Goal: Information Seeking & Learning: Learn about a topic

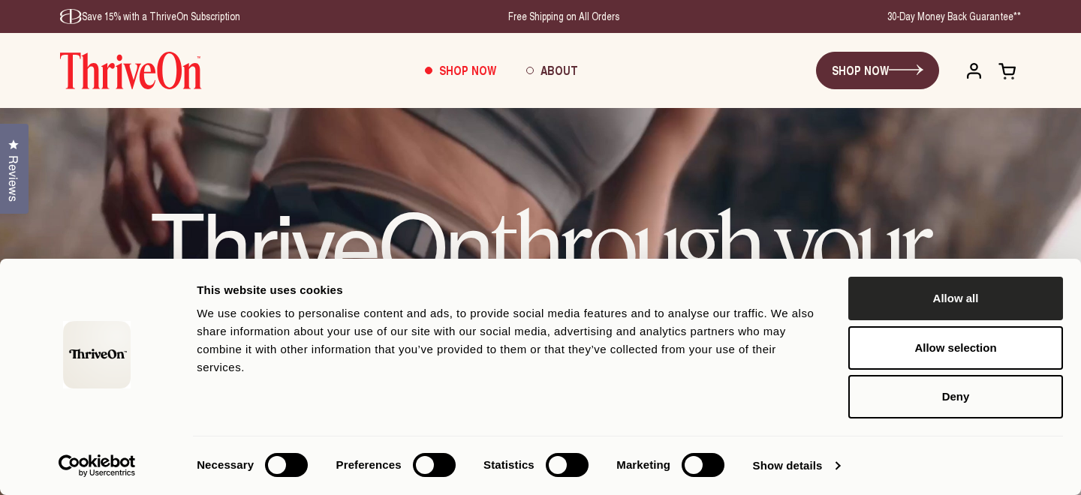
click at [1038, 312] on button "Allow all" at bounding box center [955, 299] width 215 height 44
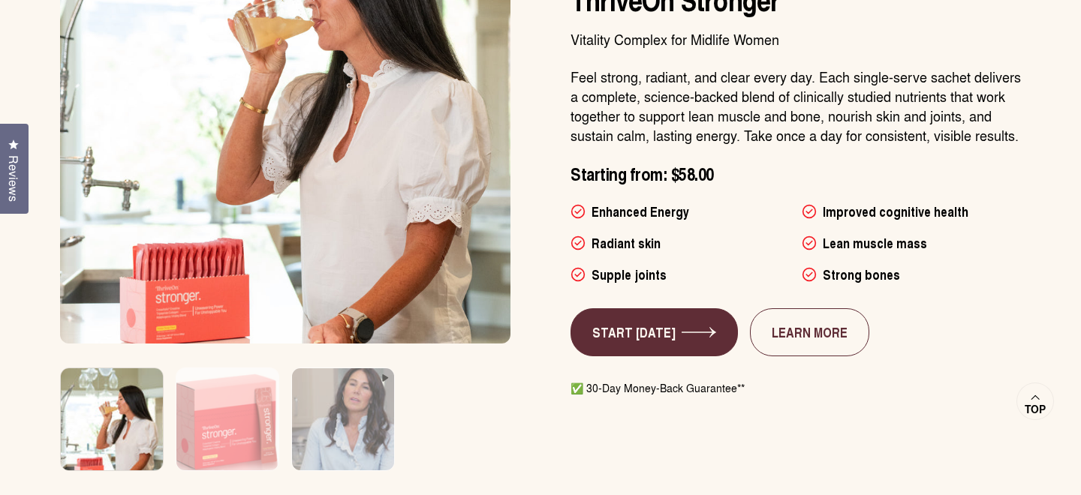
scroll to position [929, 0]
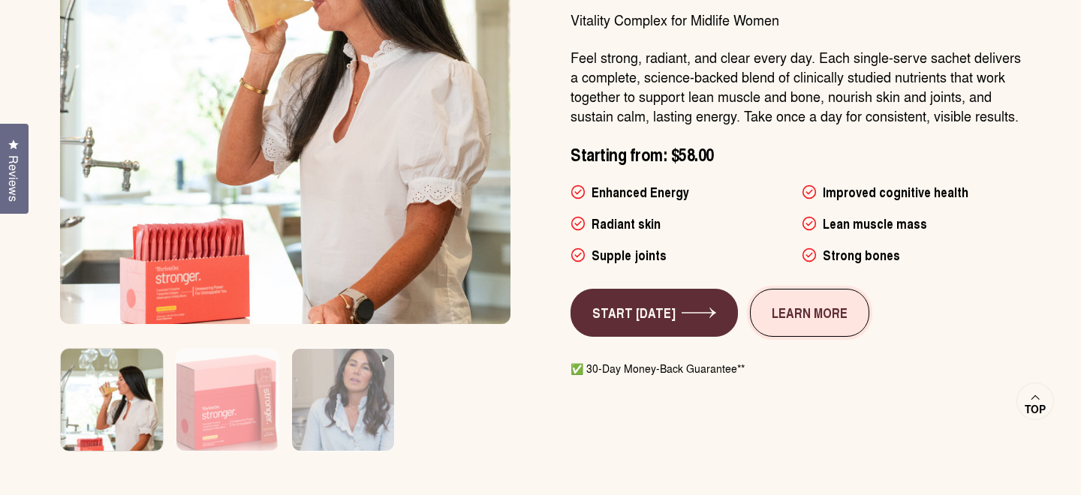
click at [803, 318] on link "LEARN MORE" at bounding box center [809, 313] width 119 height 48
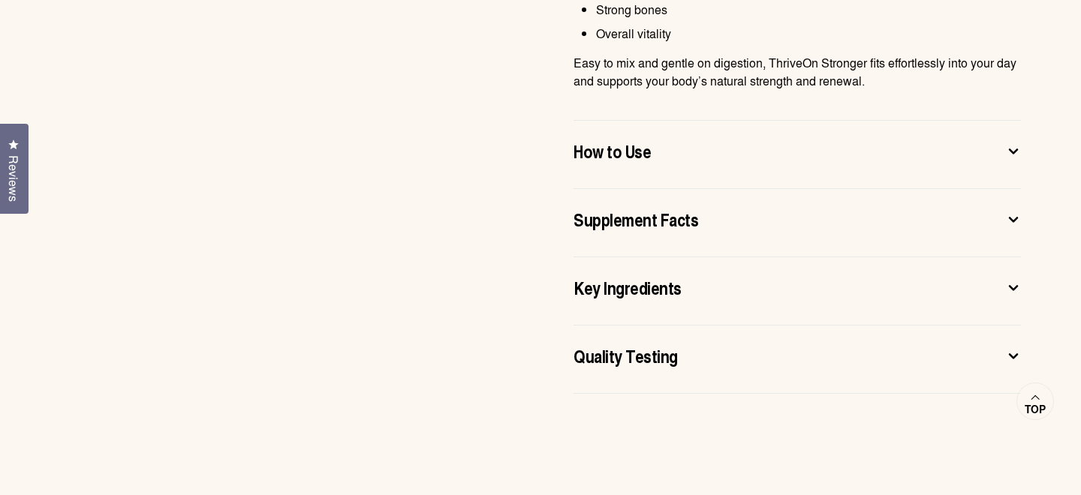
scroll to position [1192, 0]
click at [698, 147] on div "How to Use" at bounding box center [785, 150] width 423 height 24
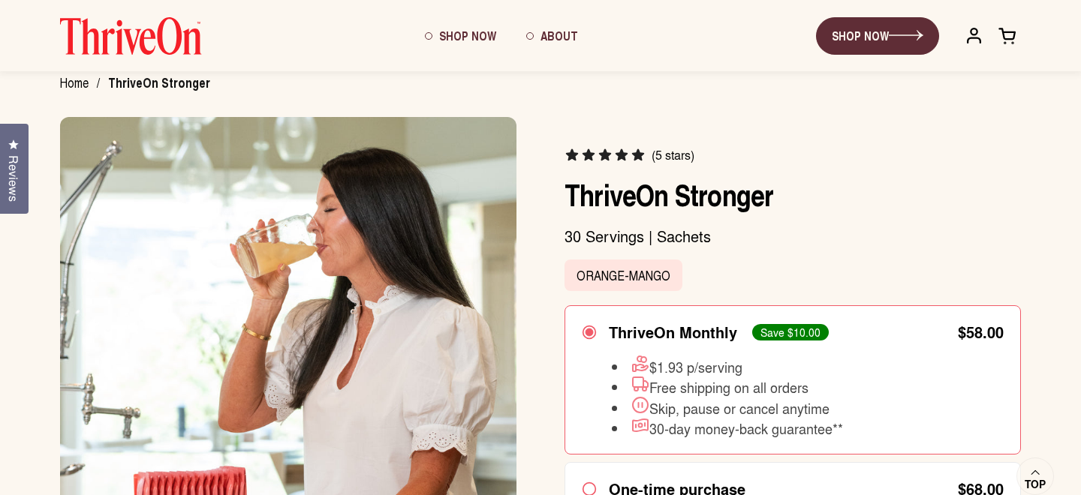
scroll to position [0, 0]
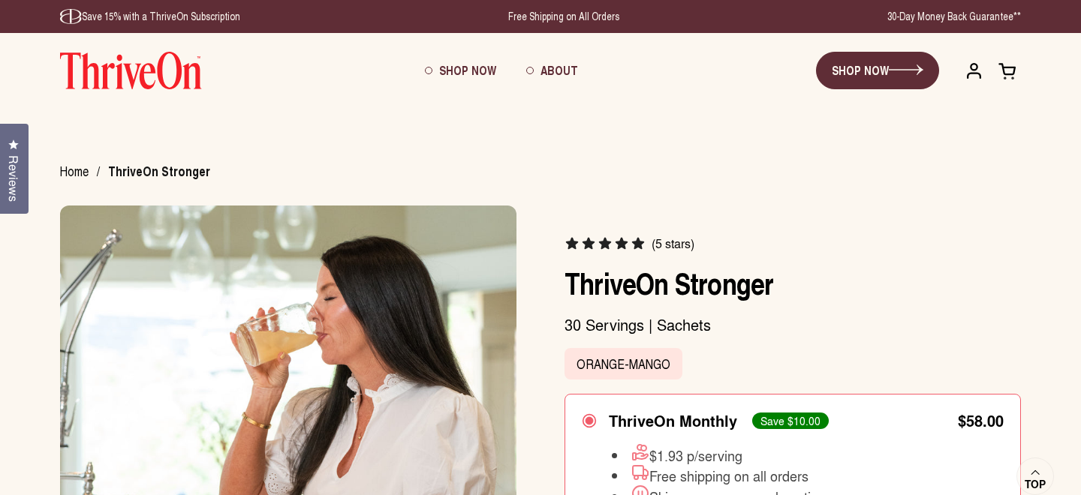
click at [178, 62] on img at bounding box center [131, 71] width 142 height 38
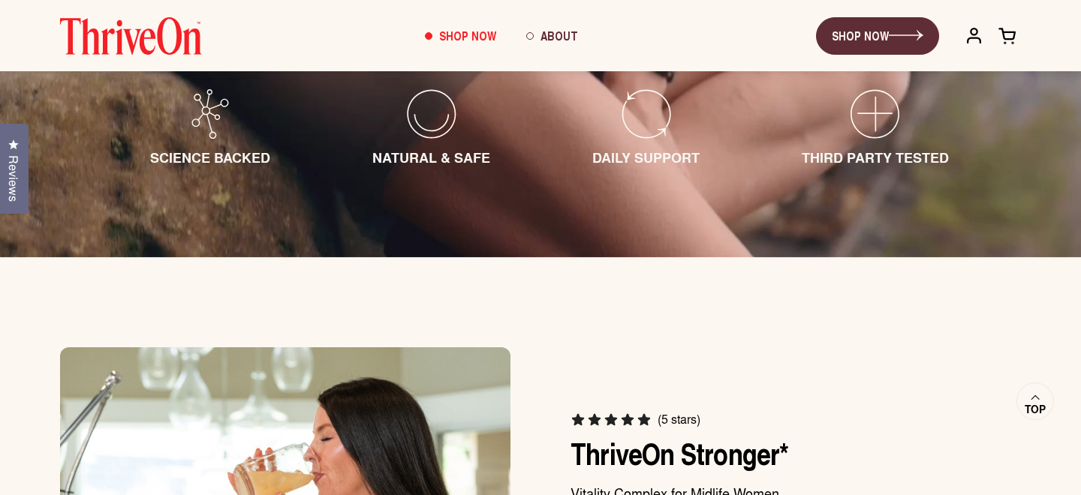
scroll to position [307, 0]
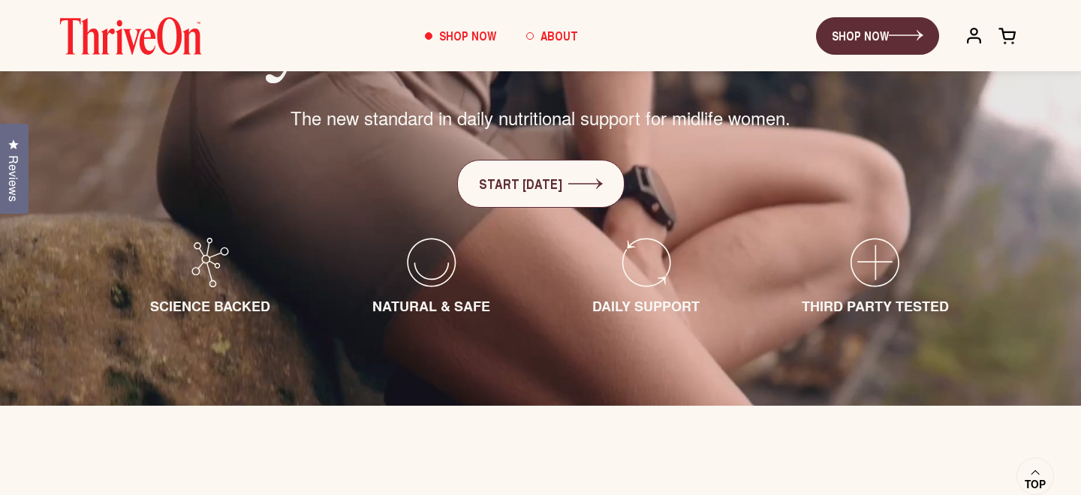
click at [556, 31] on span "About" at bounding box center [560, 35] width 38 height 17
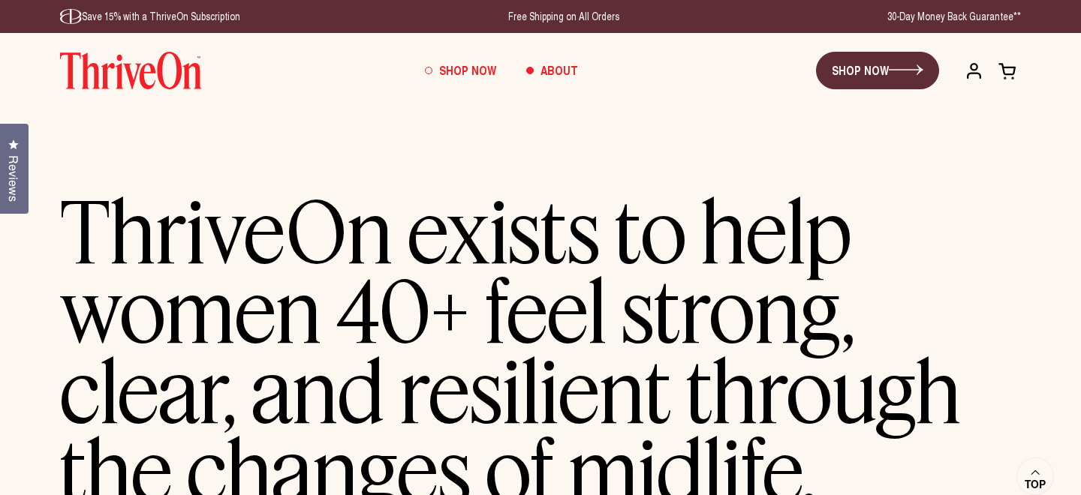
click at [461, 69] on span "Shop Now" at bounding box center [467, 70] width 57 height 17
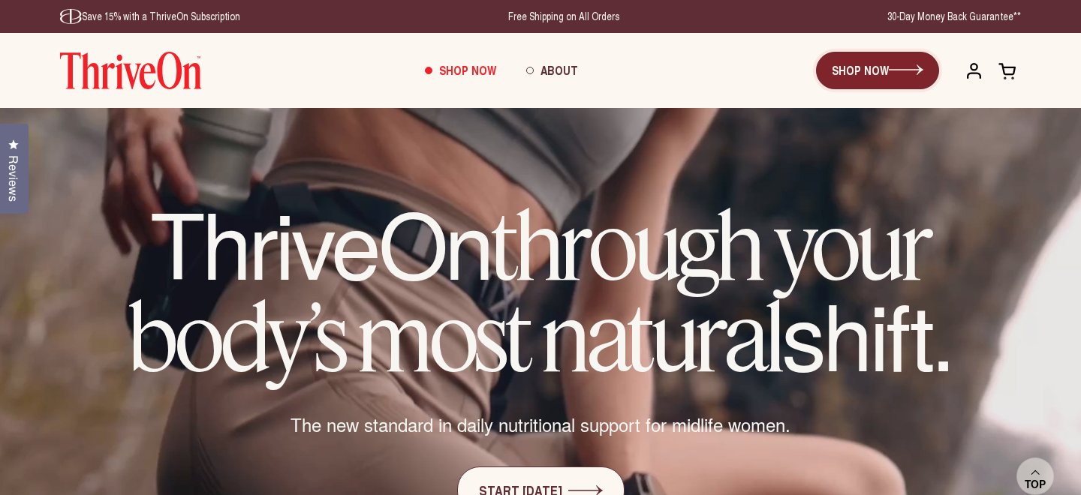
click at [880, 62] on link "SHOP NOW" at bounding box center [877, 71] width 123 height 38
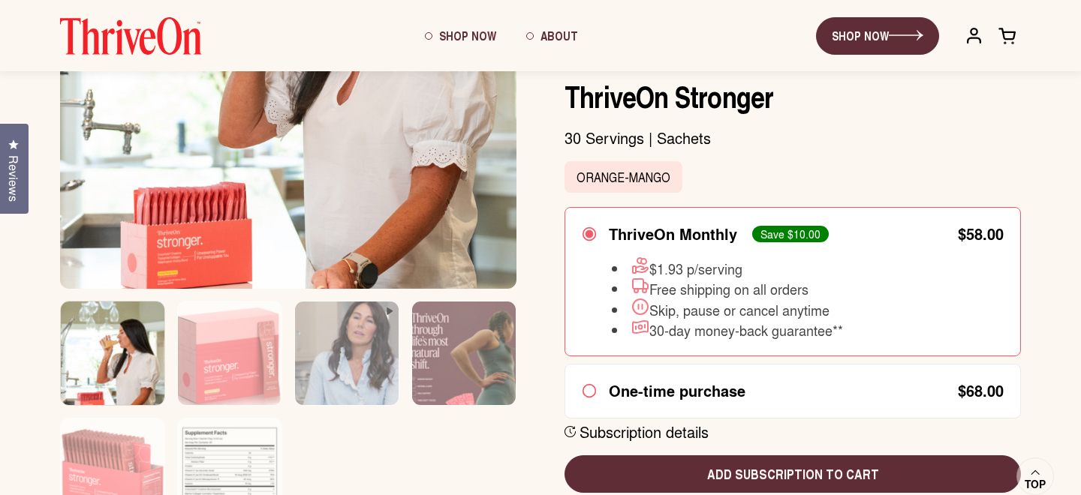
scroll to position [417, 0]
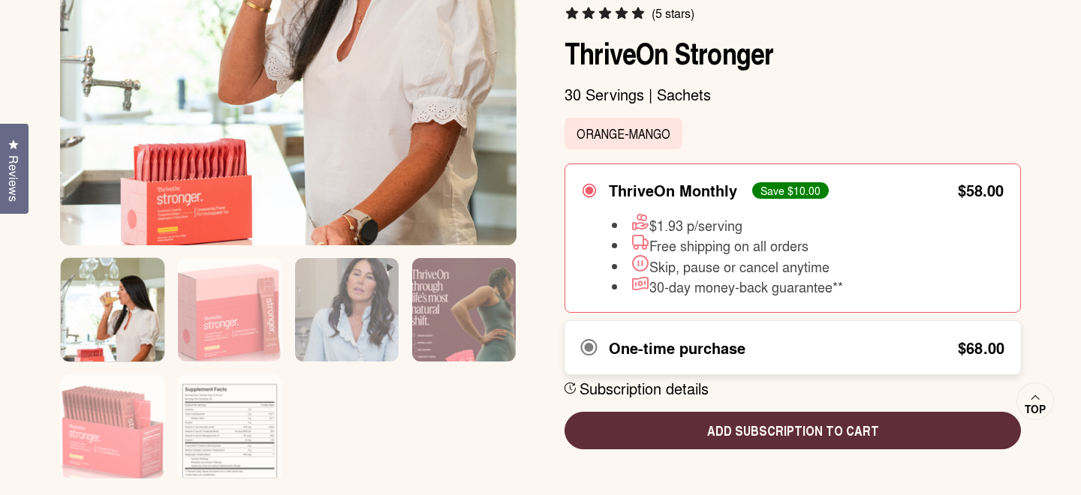
click at [937, 345] on div "$68.00" at bounding box center [888, 347] width 233 height 15
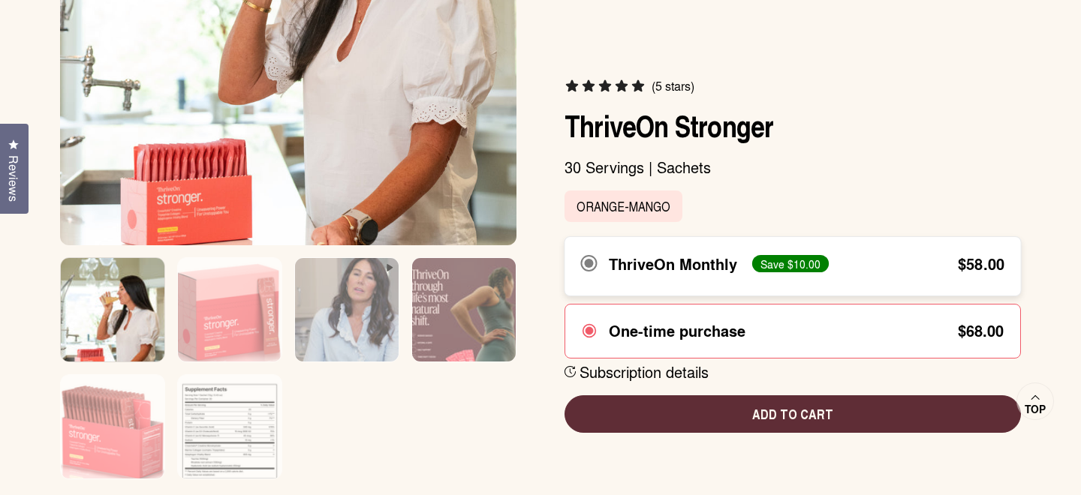
click at [957, 273] on div "ThriveOn Monthly Save $10.00 $58.00" at bounding box center [792, 264] width 423 height 20
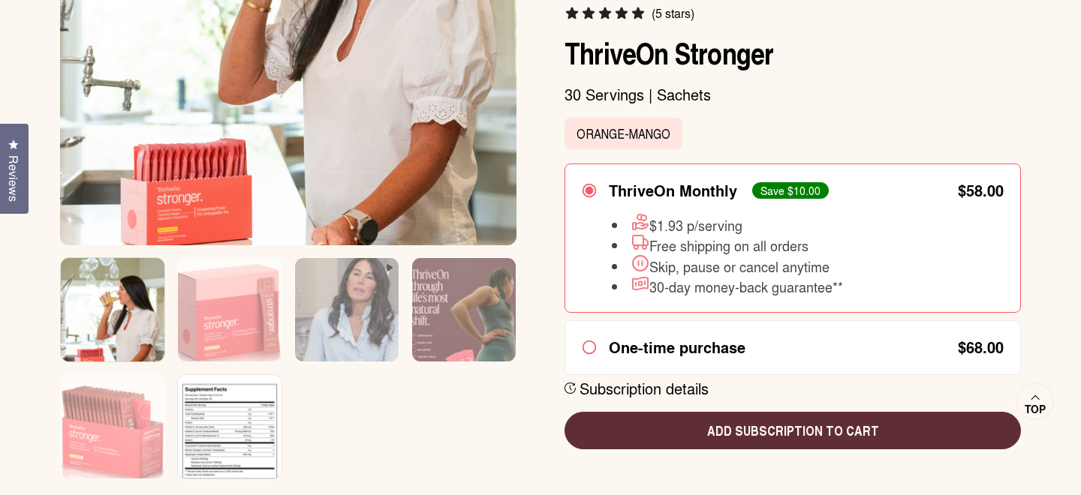
click at [248, 405] on img at bounding box center [230, 437] width 104 height 125
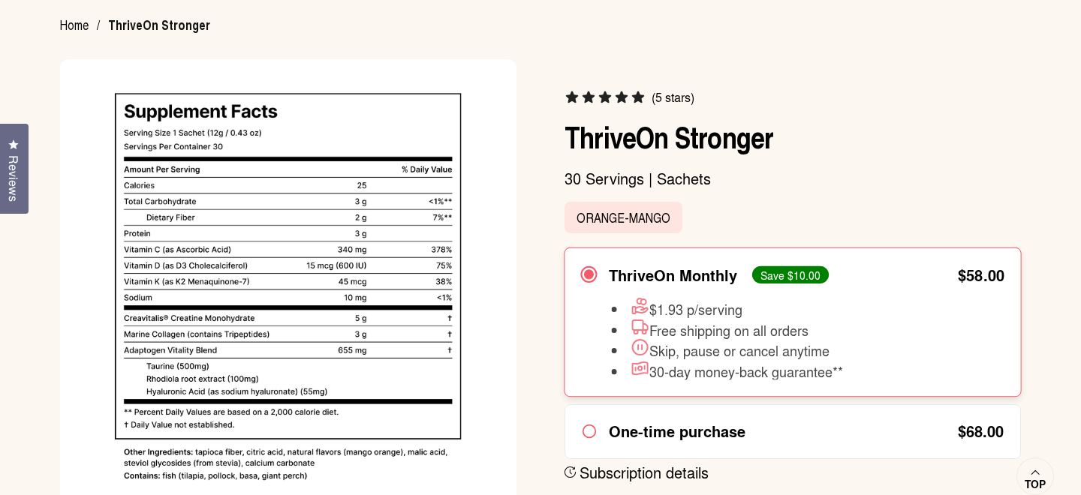
scroll to position [170, 0]
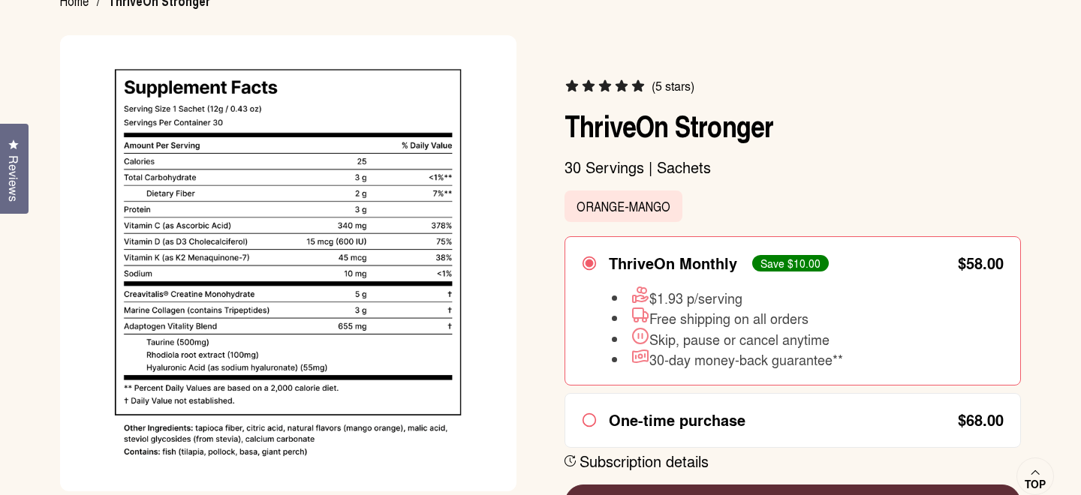
click at [662, 92] on span "(5 stars)" at bounding box center [673, 86] width 43 height 15
click at [625, 85] on icon at bounding box center [622, 86] width 13 height 12
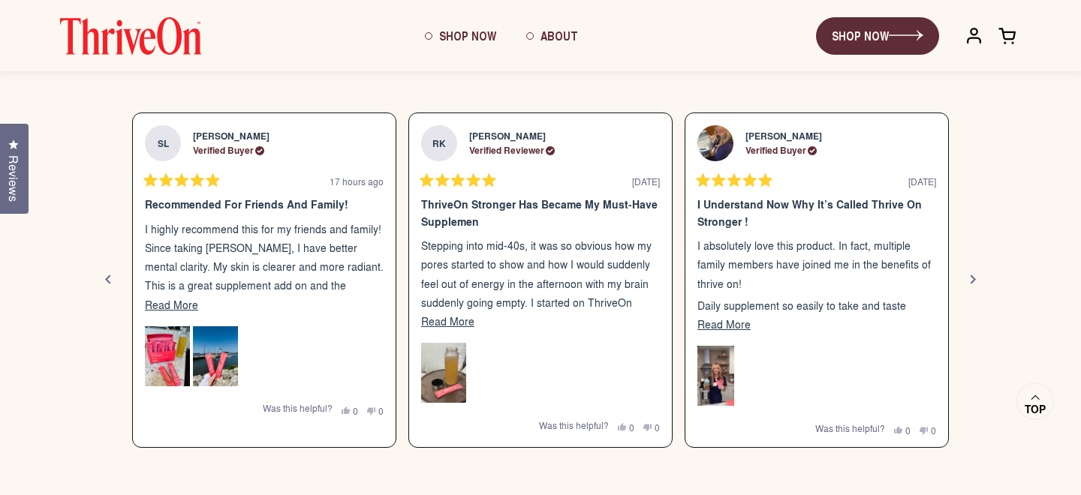
scroll to position [2044, 0]
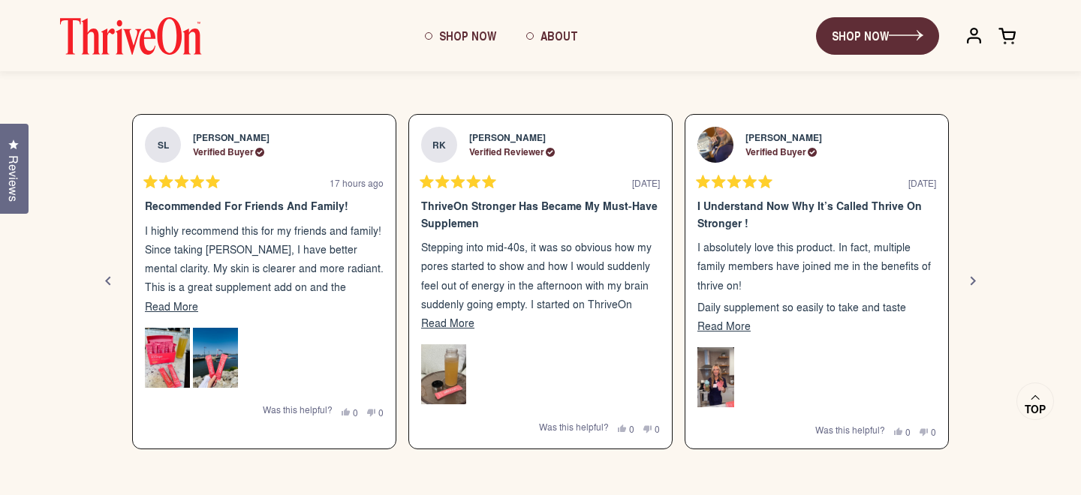
click at [190, 310] on span "Read More" at bounding box center [171, 306] width 53 height 15
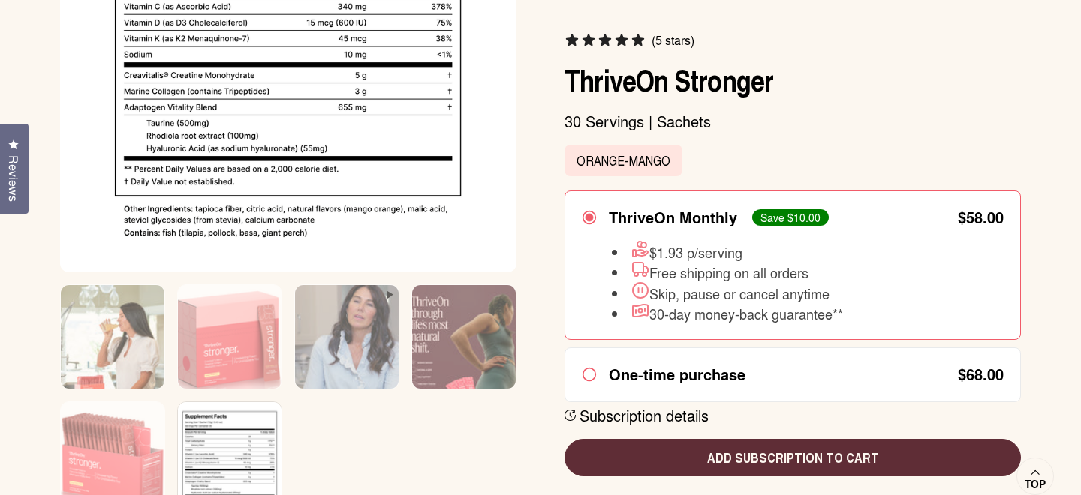
scroll to position [436, 0]
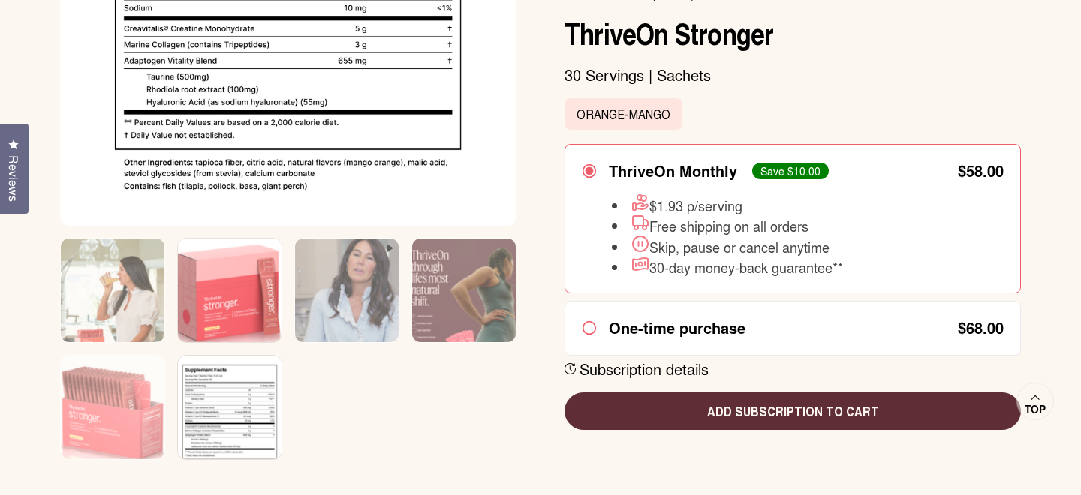
click at [206, 309] on img at bounding box center [230, 301] width 104 height 125
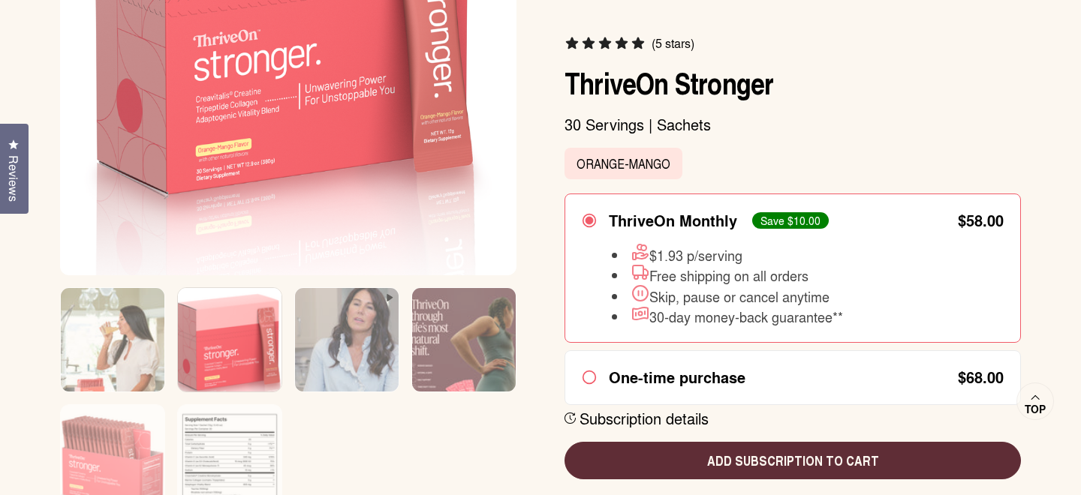
scroll to position [426, 0]
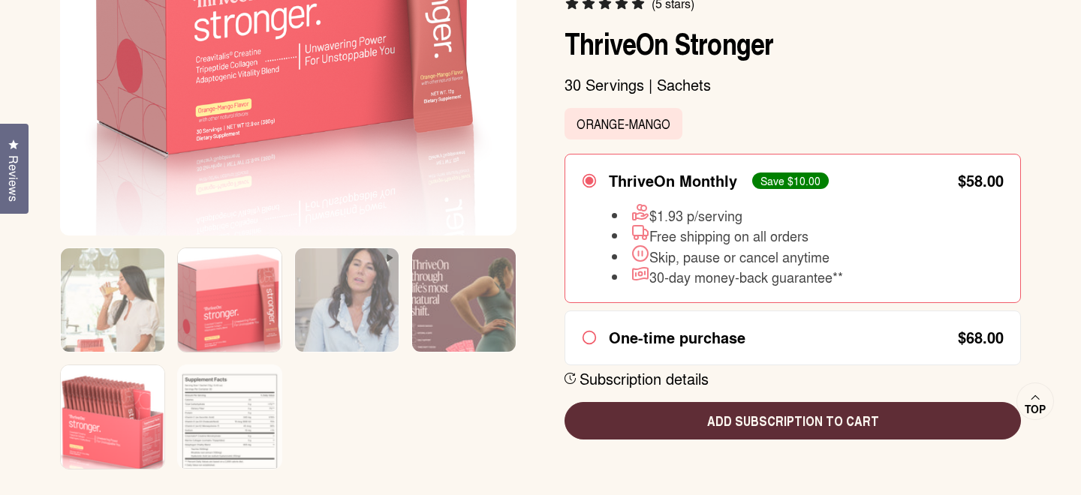
click at [123, 414] on img at bounding box center [113, 428] width 104 height 125
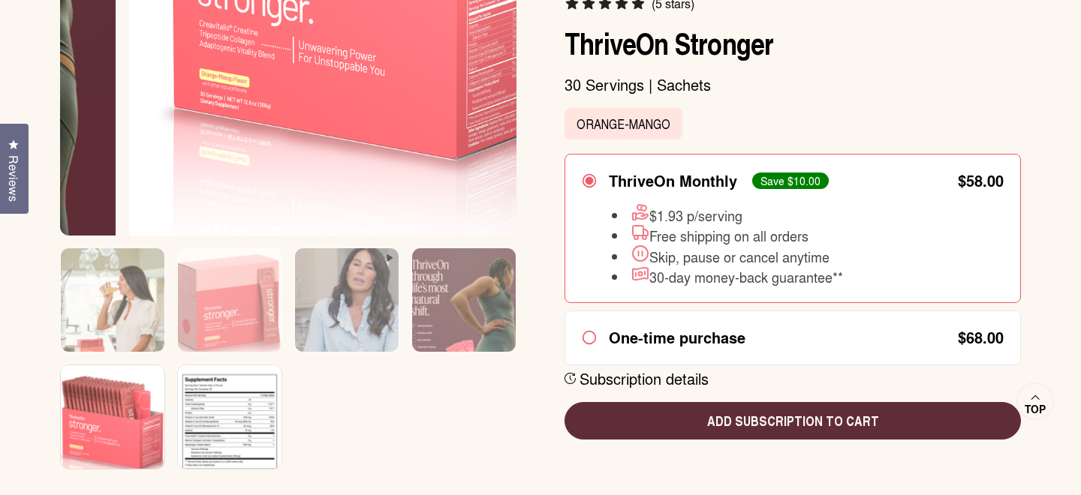
click at [208, 416] on img at bounding box center [230, 428] width 104 height 125
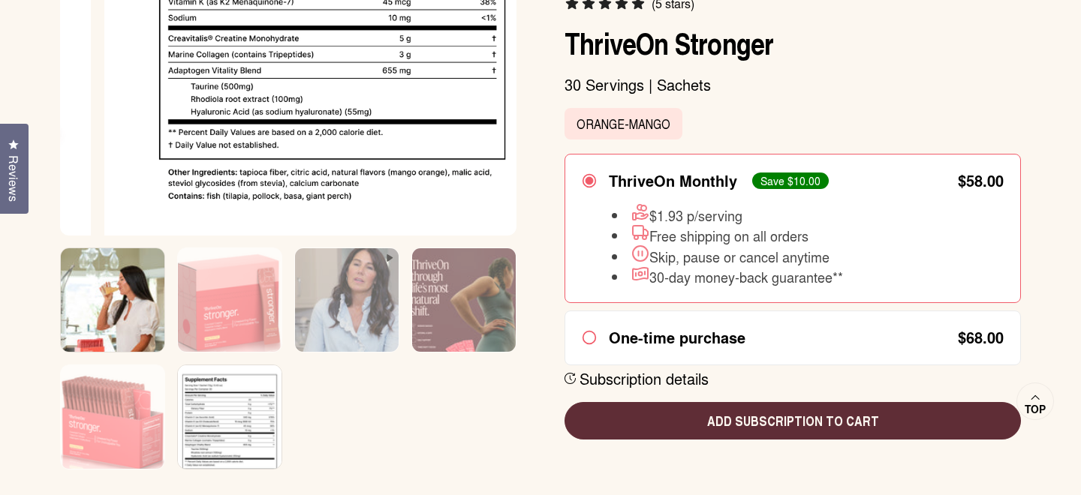
click at [135, 309] on img at bounding box center [113, 310] width 104 height 125
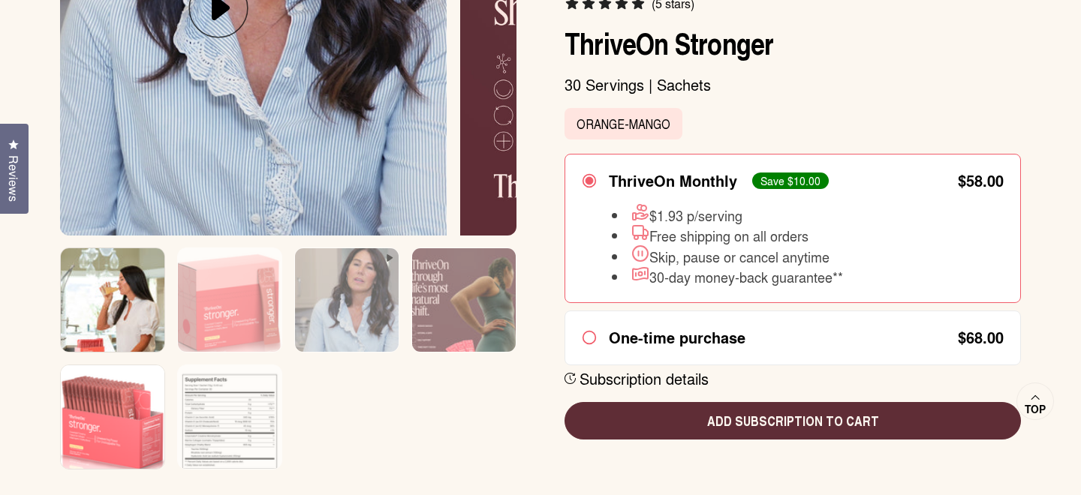
click at [134, 413] on img at bounding box center [113, 428] width 104 height 125
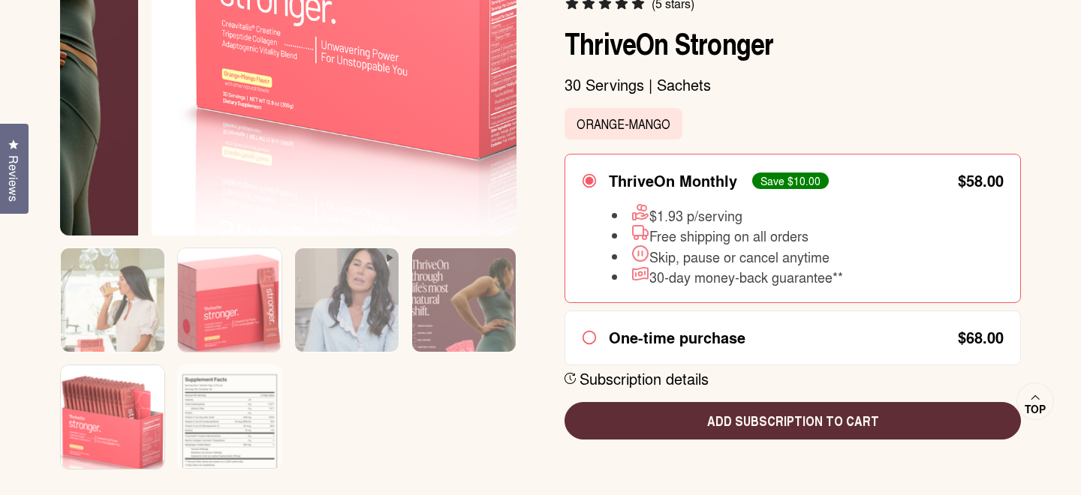
click at [248, 284] on img at bounding box center [230, 310] width 104 height 125
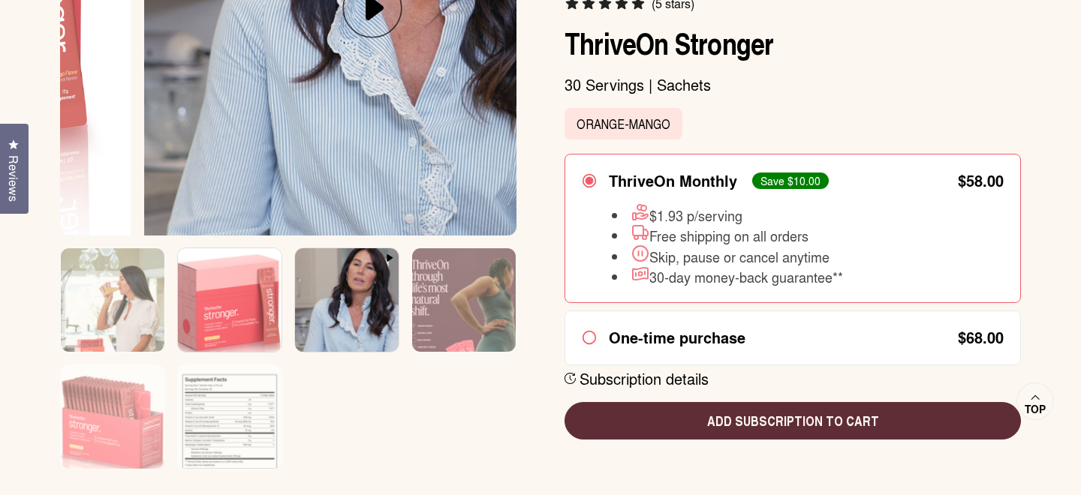
click at [358, 303] on img at bounding box center [347, 310] width 104 height 125
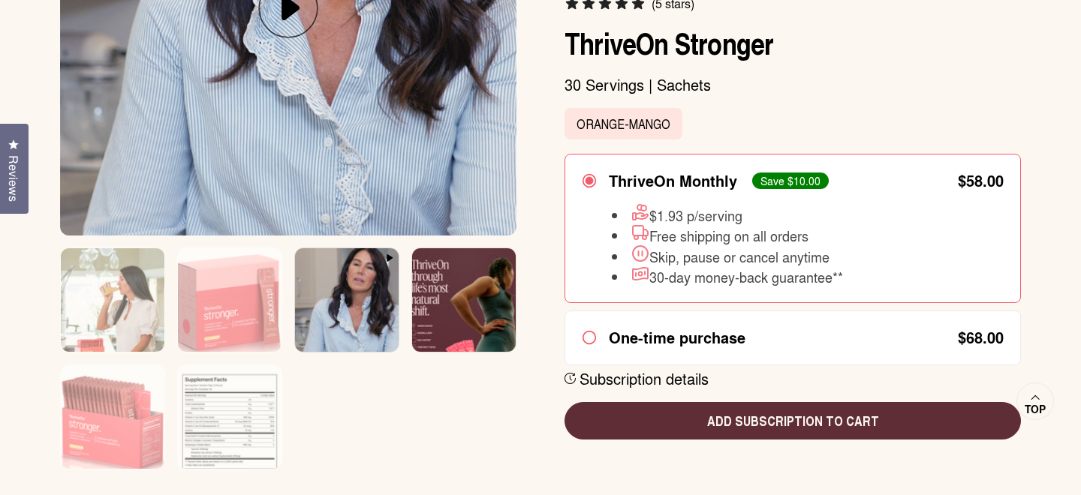
click at [448, 312] on img at bounding box center [464, 310] width 104 height 125
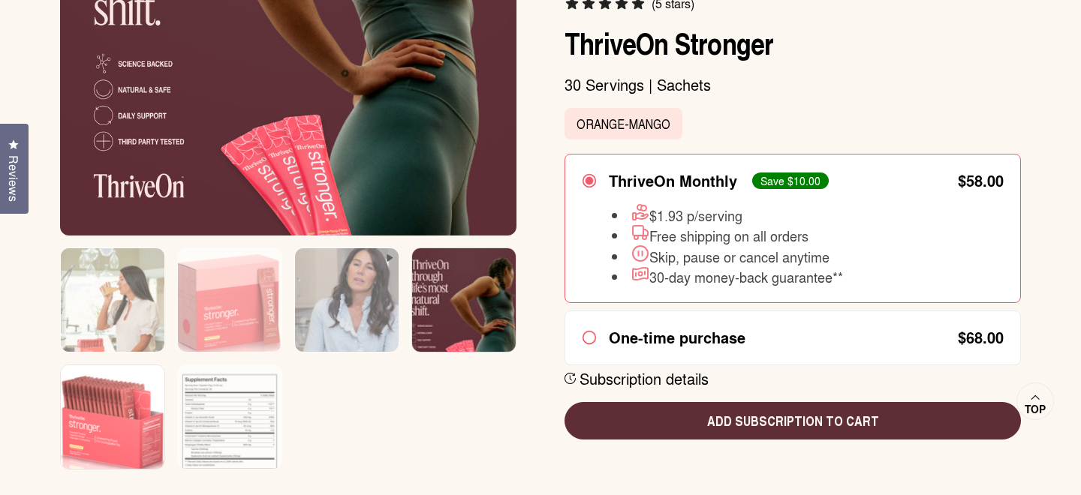
click at [161, 405] on img at bounding box center [113, 428] width 104 height 125
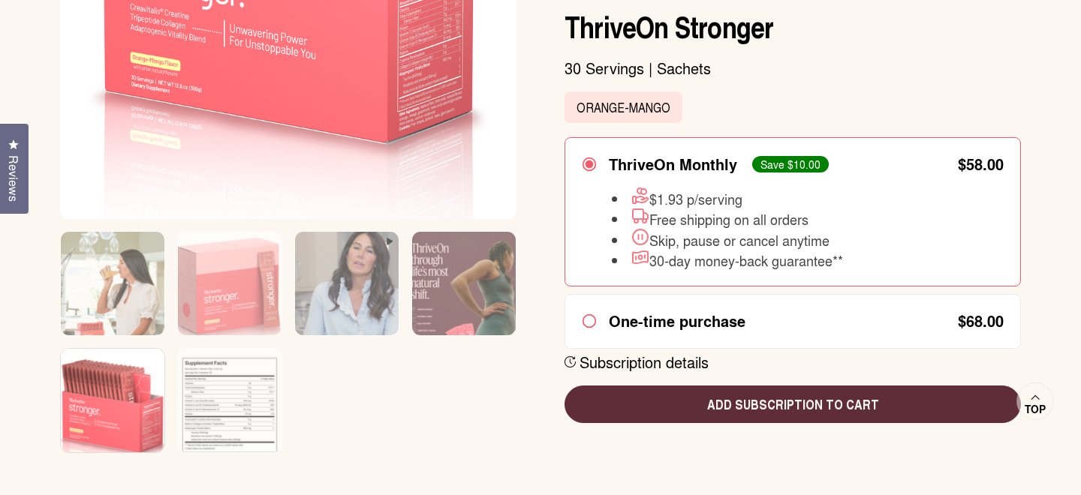
scroll to position [444, 0]
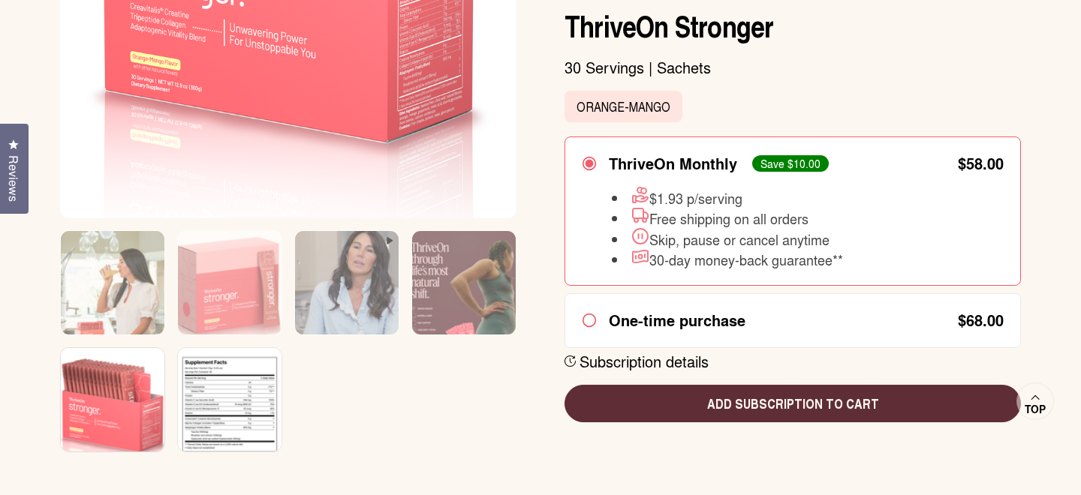
click at [239, 379] on img at bounding box center [230, 410] width 104 height 125
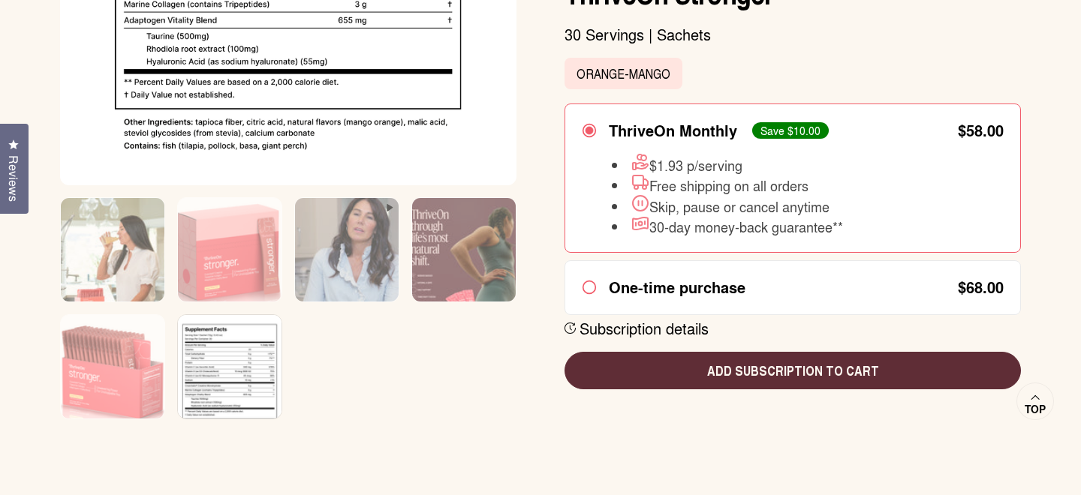
scroll to position [488, 0]
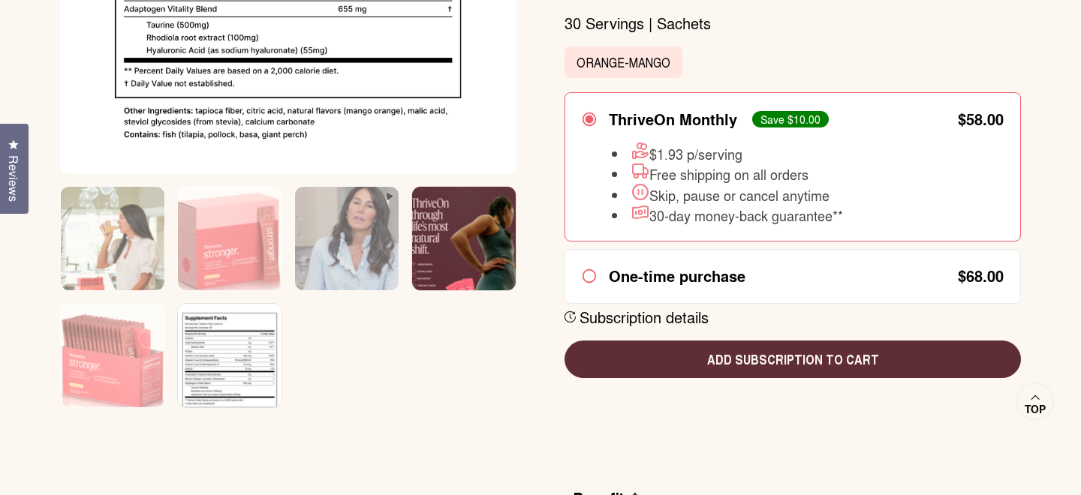
click at [449, 243] on img at bounding box center [464, 249] width 104 height 125
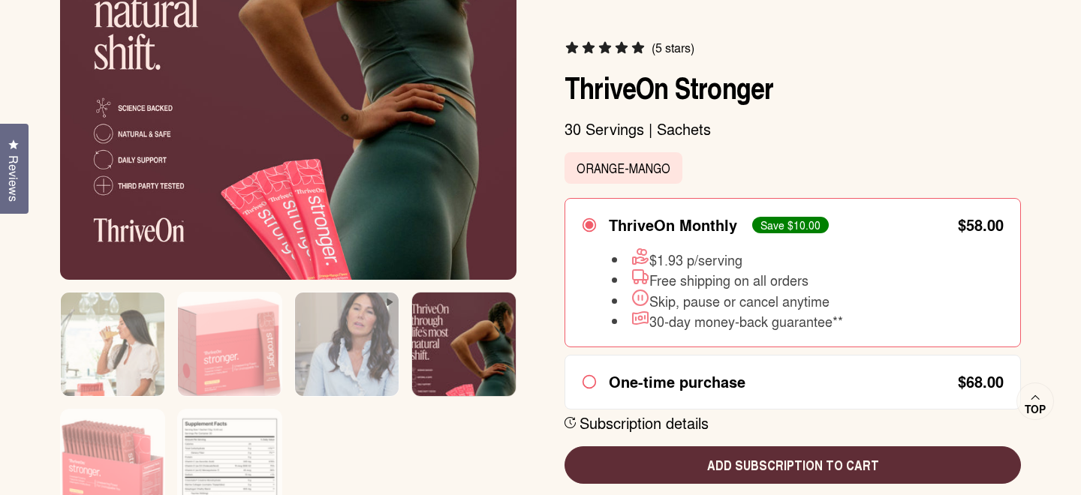
scroll to position [416, 0]
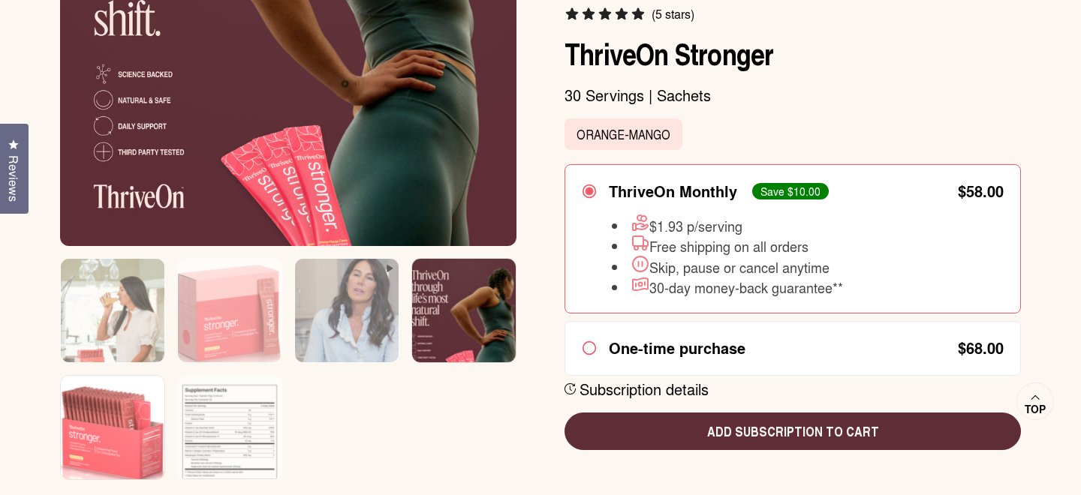
click at [115, 444] on img at bounding box center [113, 438] width 104 height 125
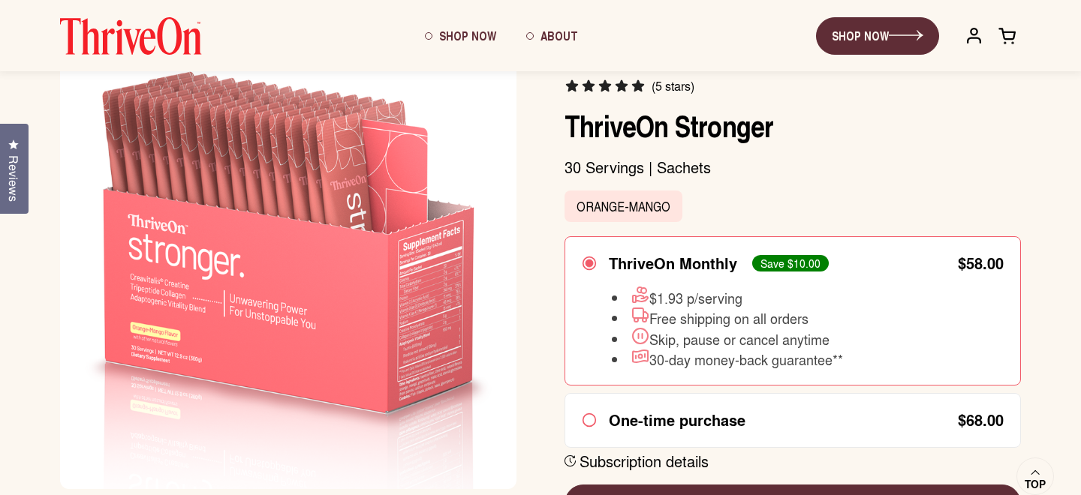
scroll to position [0, 0]
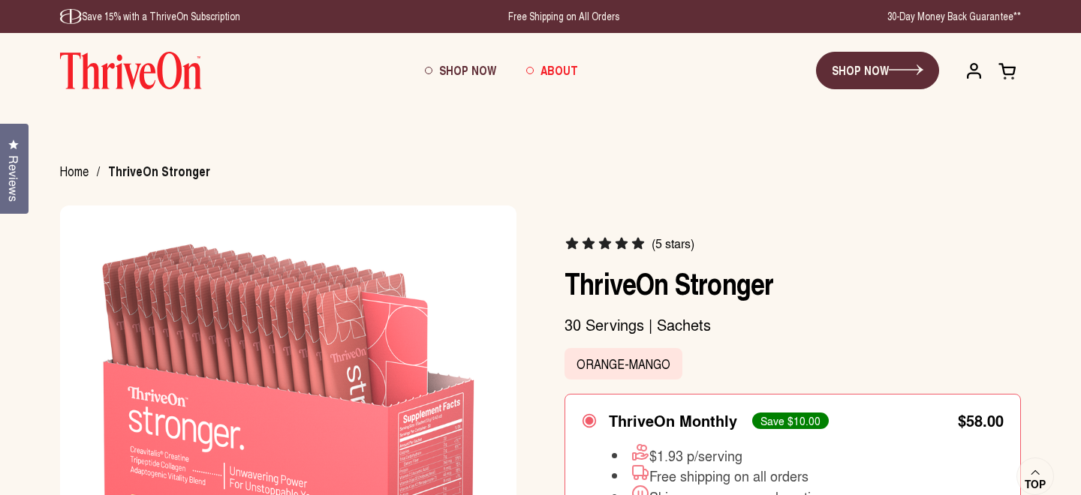
click at [574, 64] on span "About" at bounding box center [560, 70] width 38 height 17
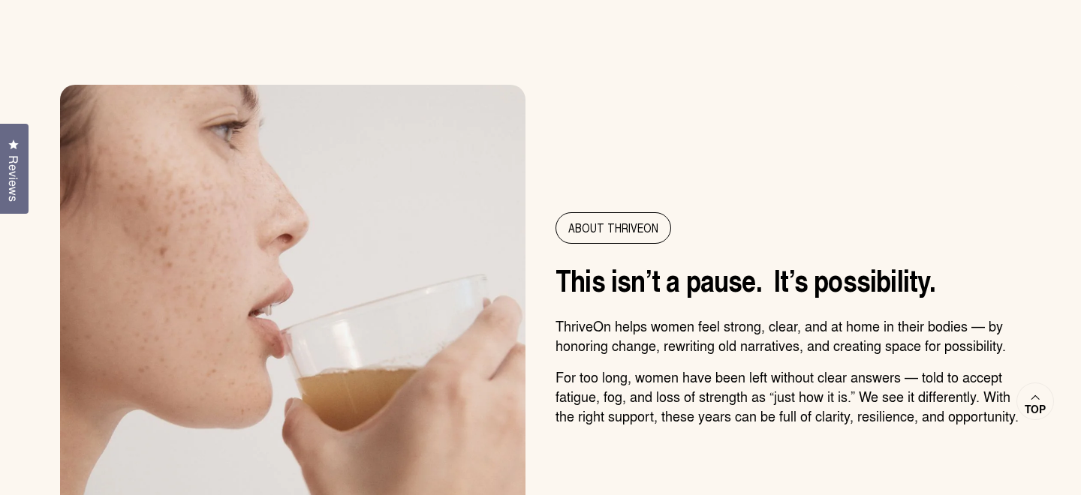
scroll to position [688, 0]
